Goal: Transaction & Acquisition: Purchase product/service

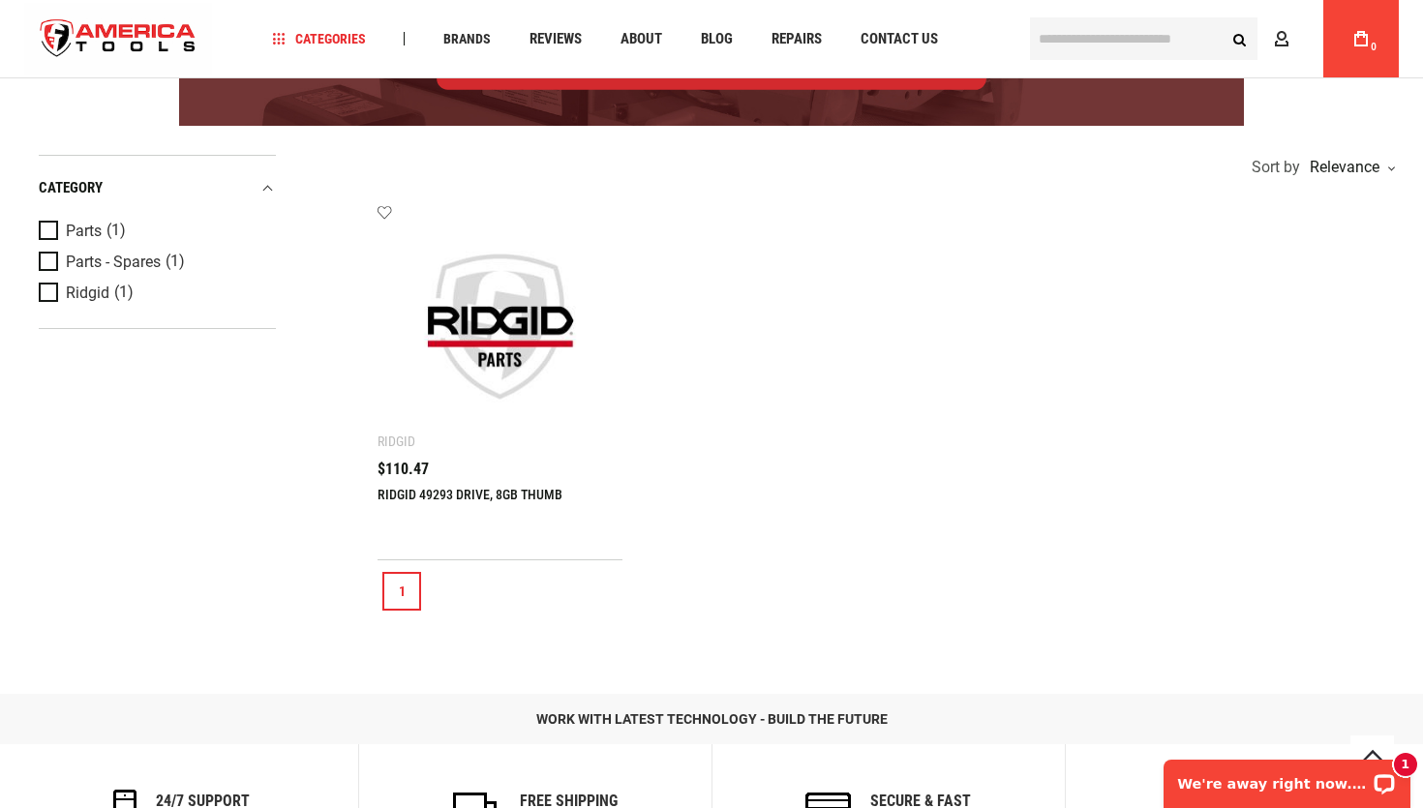
click at [415, 452] on div "Add to wishlist Ridgid RIDGID 49293 DRIVE, 8GB THUMB $110.47 Add to Cart" at bounding box center [500, 382] width 245 height 356
click at [410, 455] on div "Add to wishlist Ridgid RIDGID 49293 DRIVE, 8GB THUMB $110.47 Add to Cart" at bounding box center [500, 382] width 245 height 356
click at [405, 491] on link "RIDGID 49293 DRIVE, 8GB THUMB" at bounding box center [470, 494] width 185 height 15
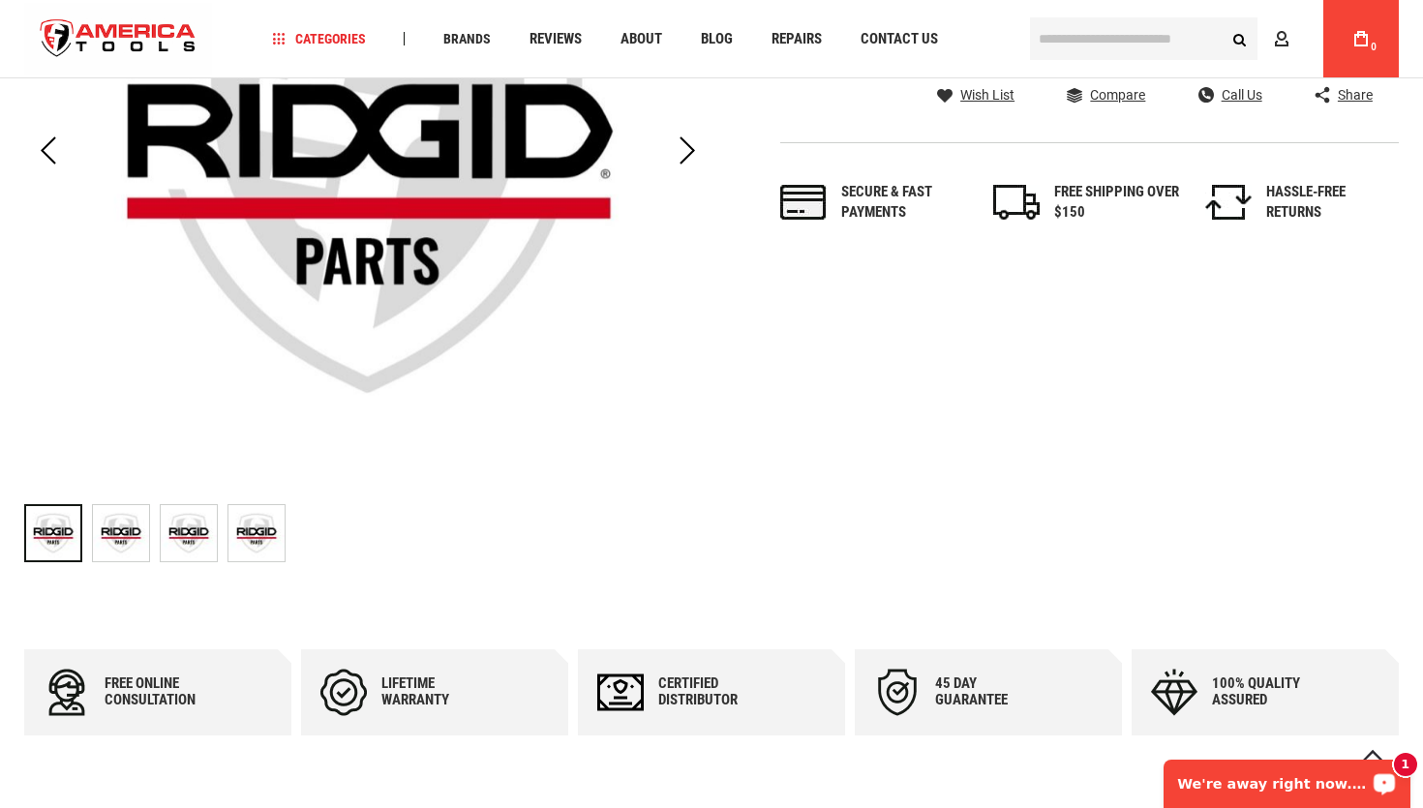
click at [1308, 785] on p "We're away right now. Please check back later!" at bounding box center [1274, 783] width 192 height 15
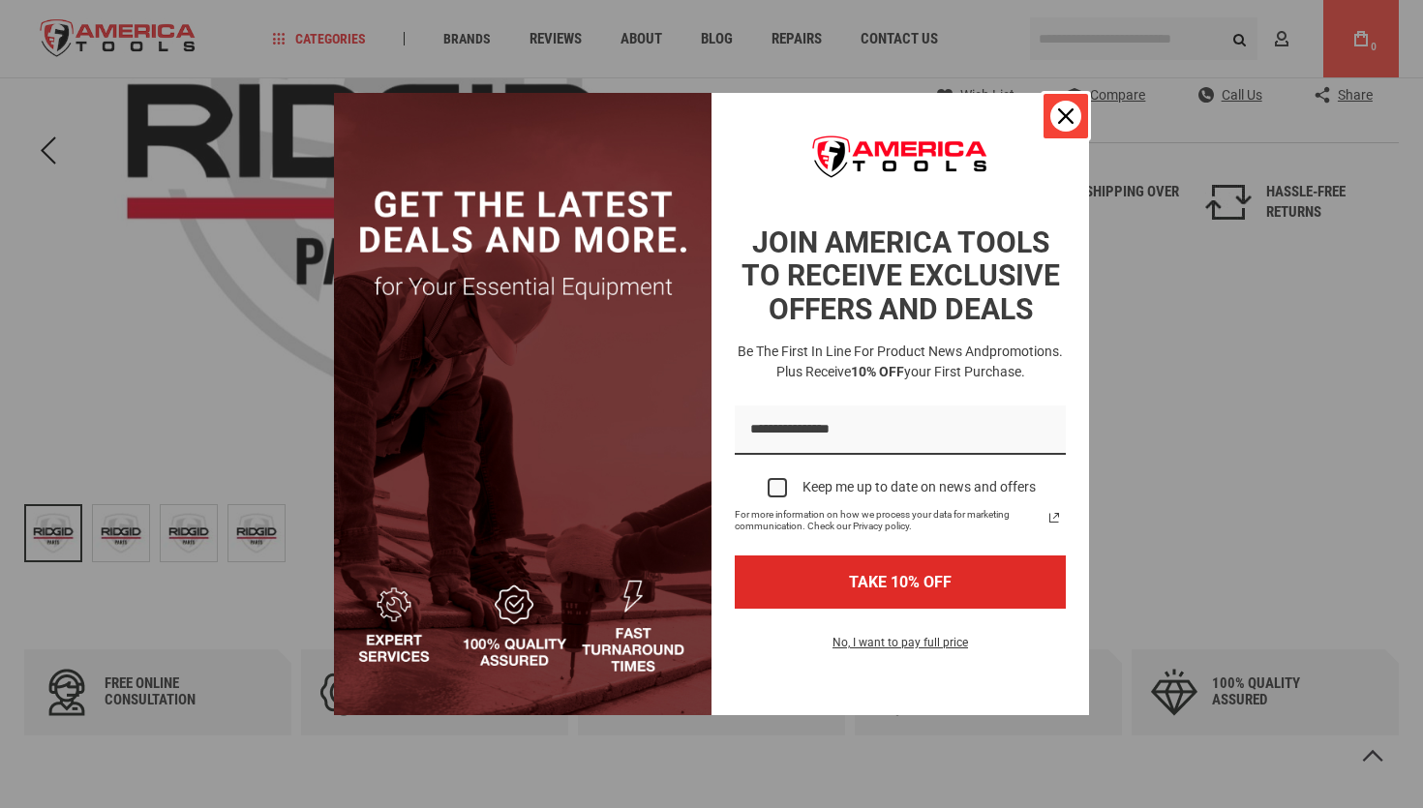
click at [1070, 109] on icon "close icon" at bounding box center [1065, 115] width 15 height 15
